Goal: Complete application form: Complete application form

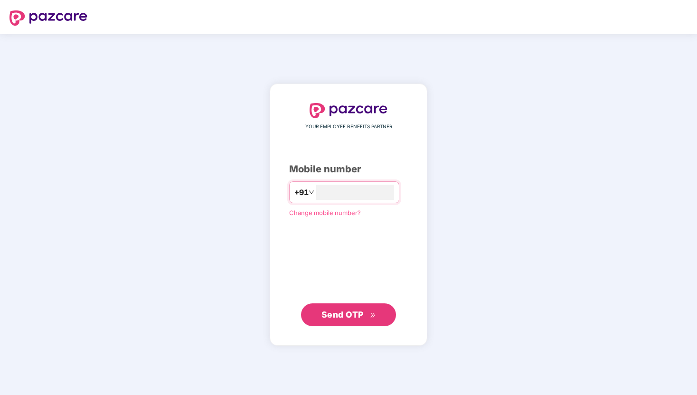
type input "**********"
click at [348, 310] on span "Send OTP" at bounding box center [342, 314] width 42 height 10
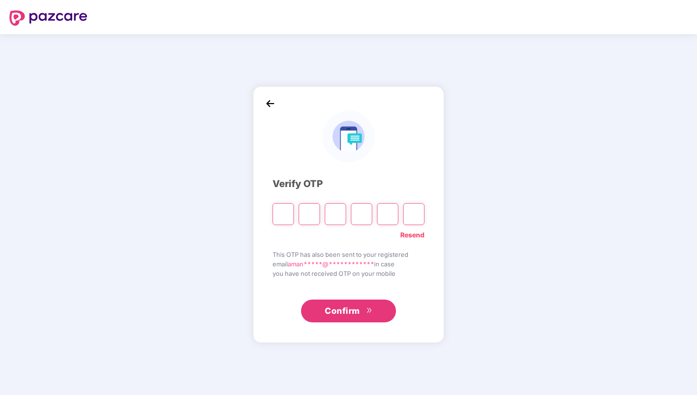
paste input "*"
type input "*"
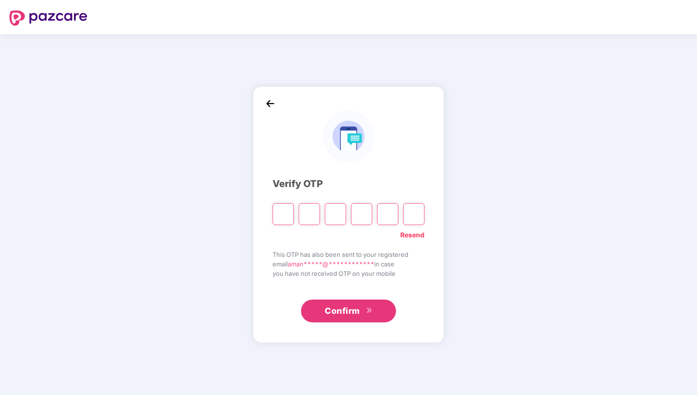
type input "*"
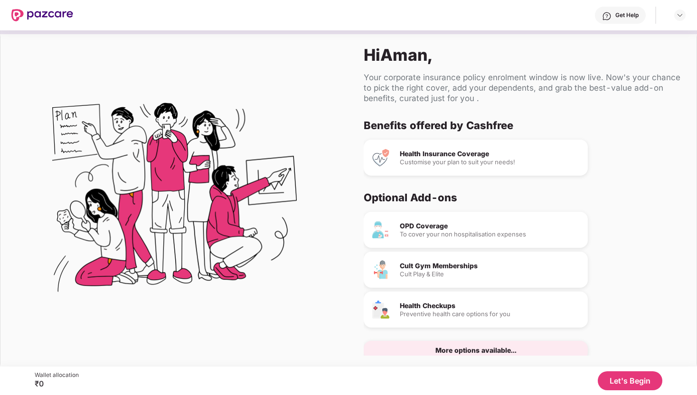
click at [462, 156] on div "Health Insurance Coverage" at bounding box center [490, 153] width 180 height 7
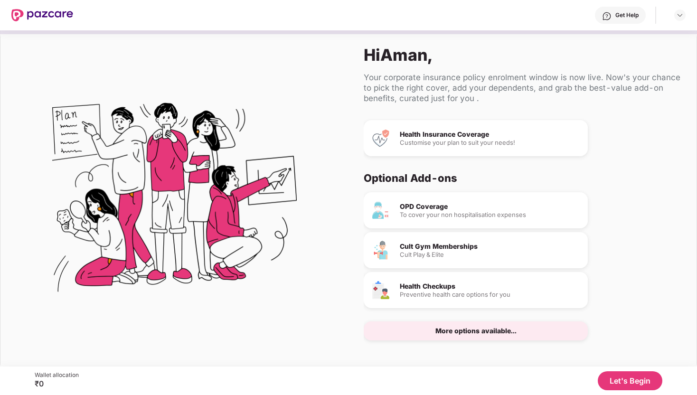
click at [626, 382] on button "Let's Begin" at bounding box center [630, 380] width 65 height 19
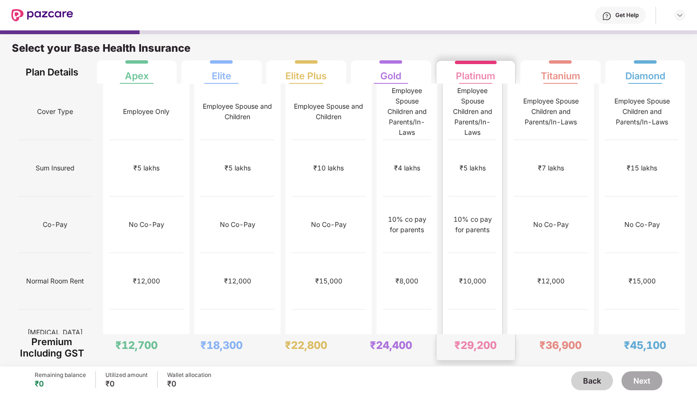
click at [467, 254] on div "₹10,000" at bounding box center [472, 281] width 47 height 56
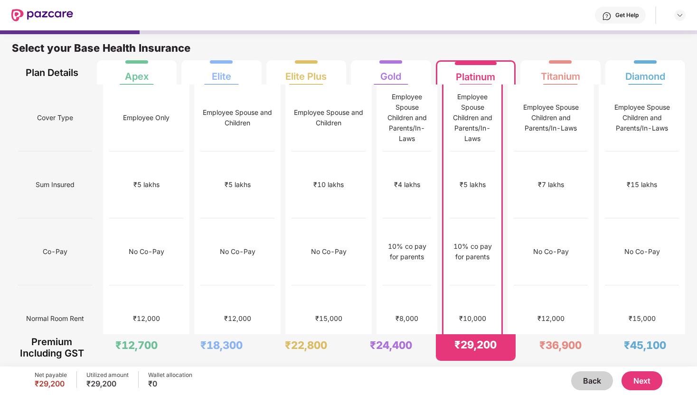
click at [601, 376] on button "Back" at bounding box center [592, 380] width 42 height 19
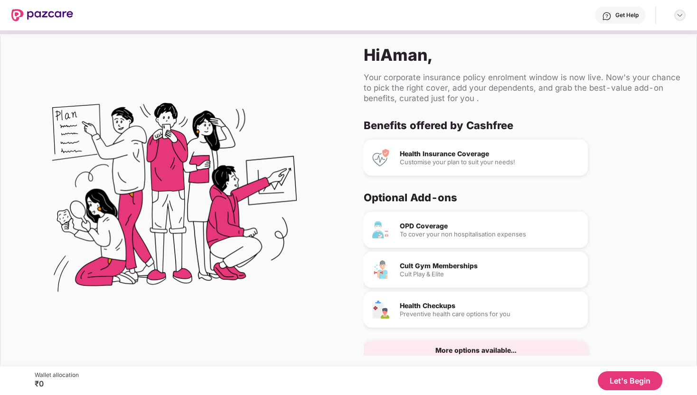
click at [682, 13] on img at bounding box center [680, 15] width 8 height 8
click at [619, 71] on div "Hi [PERSON_NAME] , Your corporate insurance policy enrolment window is now live…" at bounding box center [522, 200] width 348 height 341
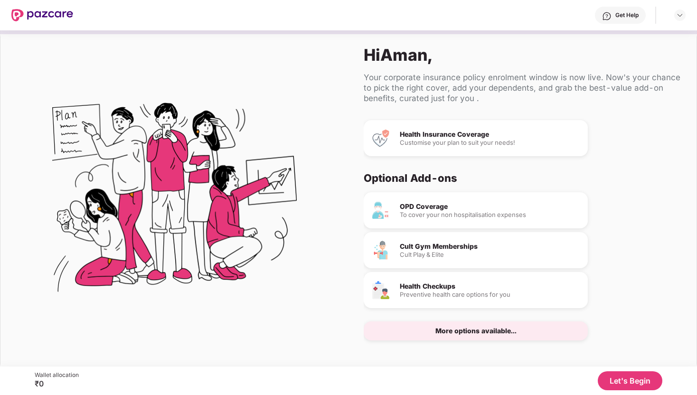
click at [477, 335] on div "More options available..." at bounding box center [476, 330] width 224 height 19
click at [473, 338] on div "More options available..." at bounding box center [476, 330] width 224 height 19
click at [479, 331] on div "More options available..." at bounding box center [475, 331] width 81 height 7
click at [626, 378] on button "Let's Begin" at bounding box center [630, 380] width 65 height 19
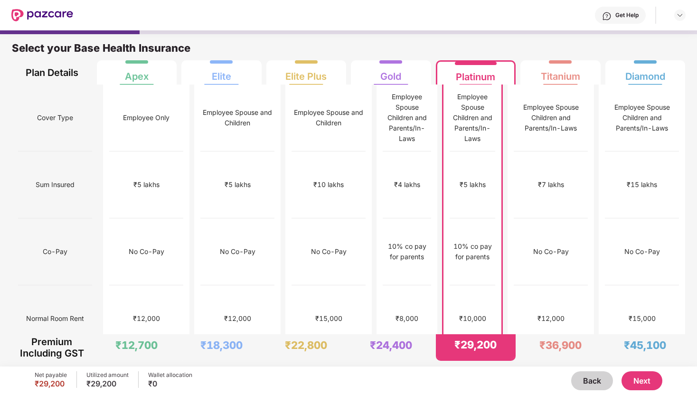
click at [636, 382] on button "Next" at bounding box center [641, 380] width 41 height 19
